Goal: Navigation & Orientation: Find specific page/section

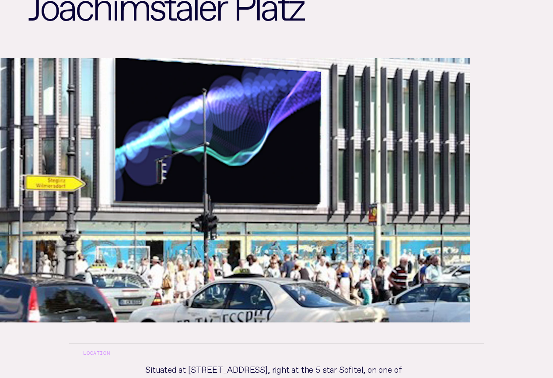
click at [131, 148] on img at bounding box center [235, 190] width 470 height 264
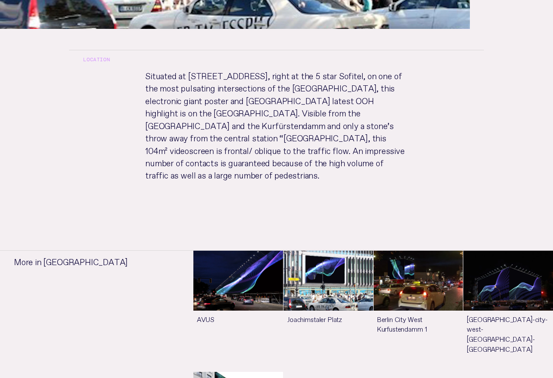
scroll to position [407, 0]
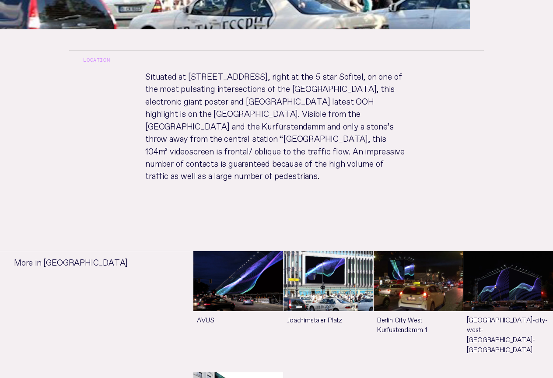
click at [501, 283] on link "See more" at bounding box center [508, 311] width 90 height 120
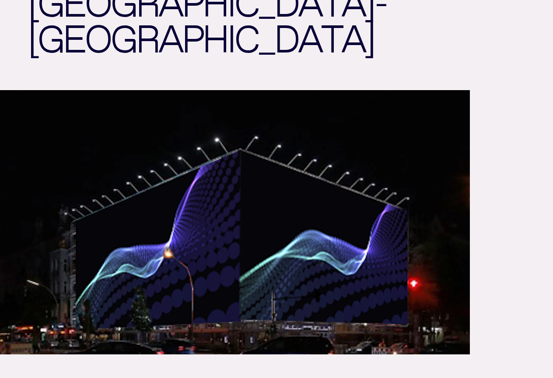
click at [229, 207] on img at bounding box center [235, 222] width 470 height 264
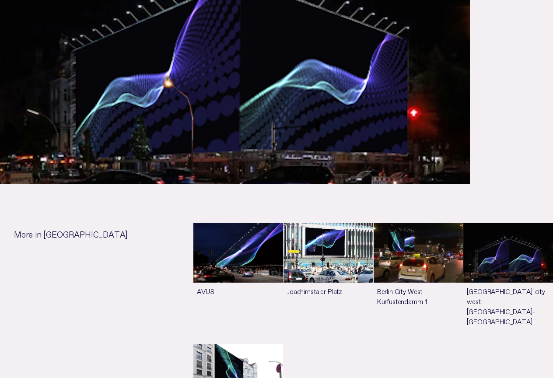
scroll to position [362, 0]
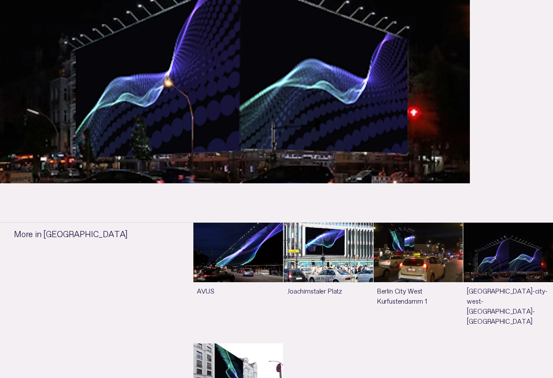
click at [230, 223] on link "See more" at bounding box center [238, 283] width 90 height 120
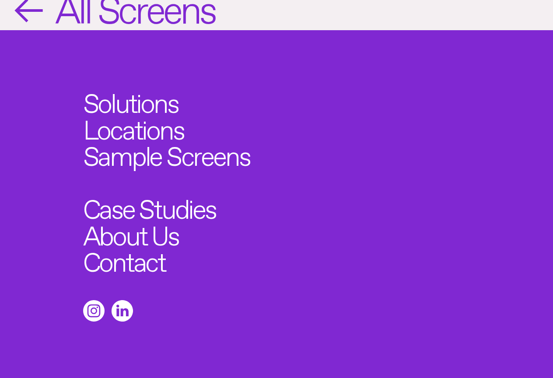
scroll to position [362, 0]
